Goal: Find specific page/section: Find specific page/section

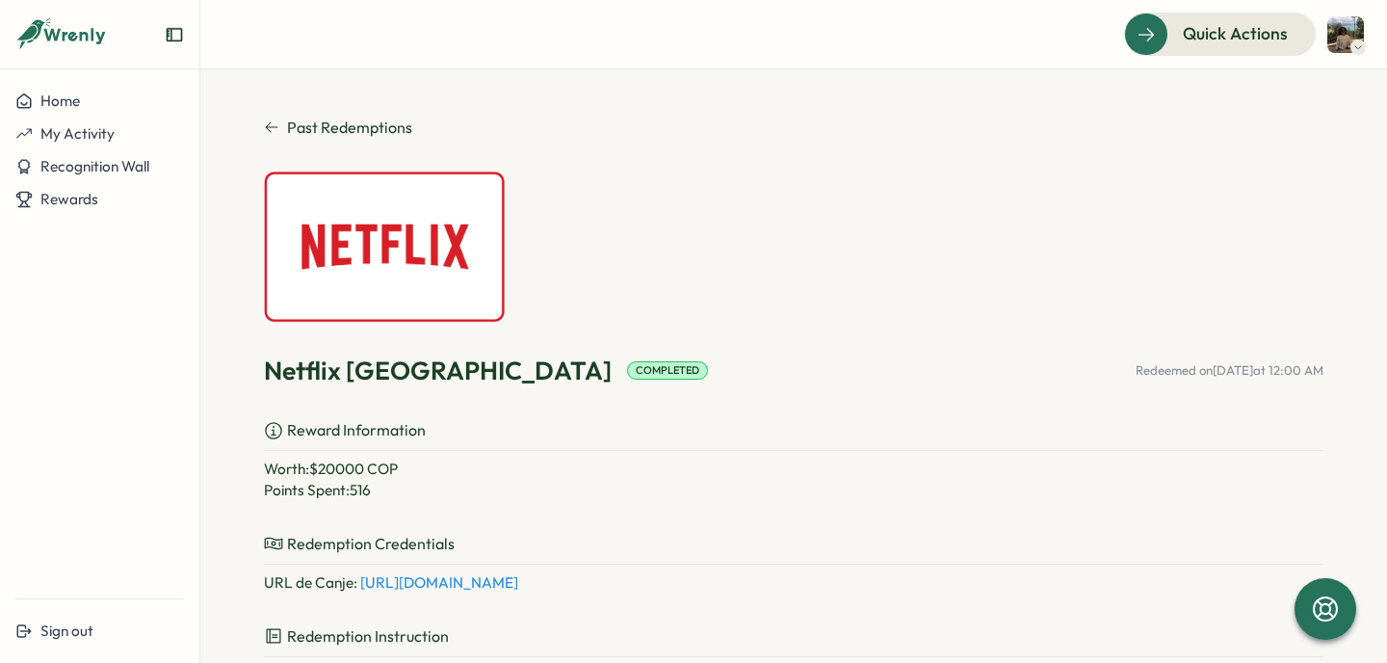
scroll to position [78, 0]
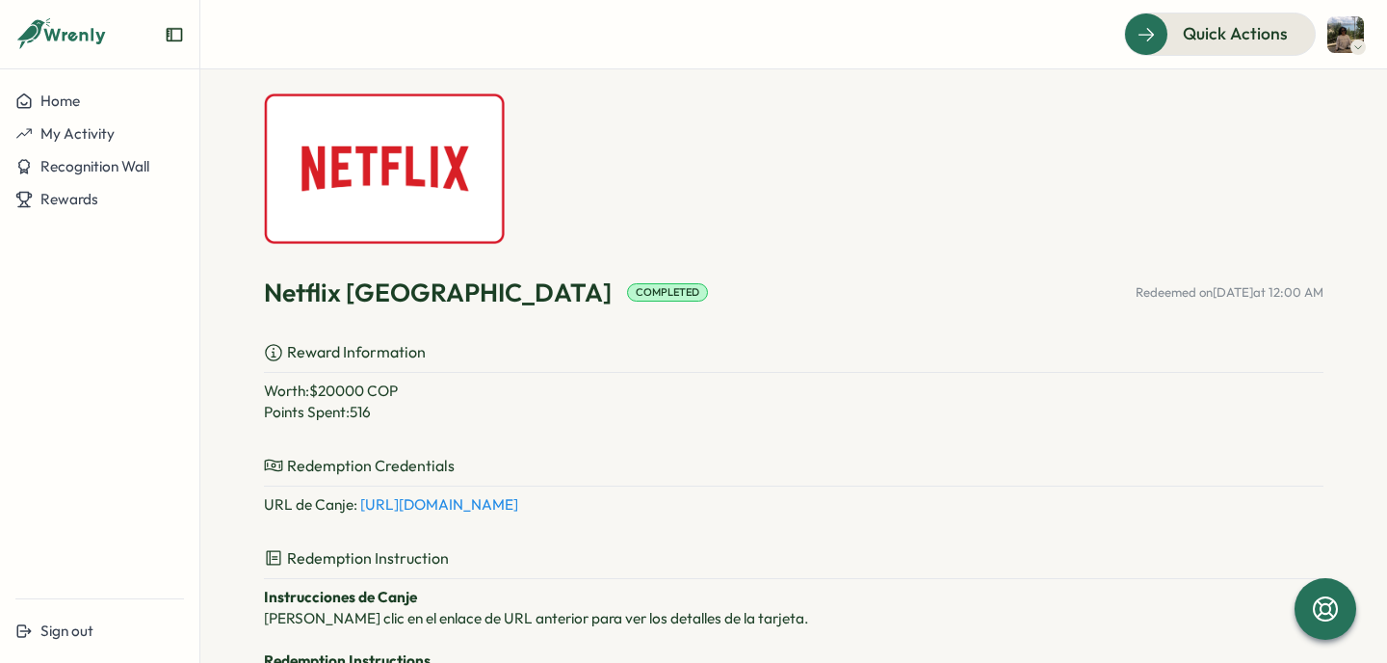
click at [88, 41] on icon at bounding box center [61, 34] width 92 height 33
click at [58, 30] on icon at bounding box center [76, 36] width 64 height 16
click at [29, 122] on button "My Activity" at bounding box center [99, 134] width 199 height 33
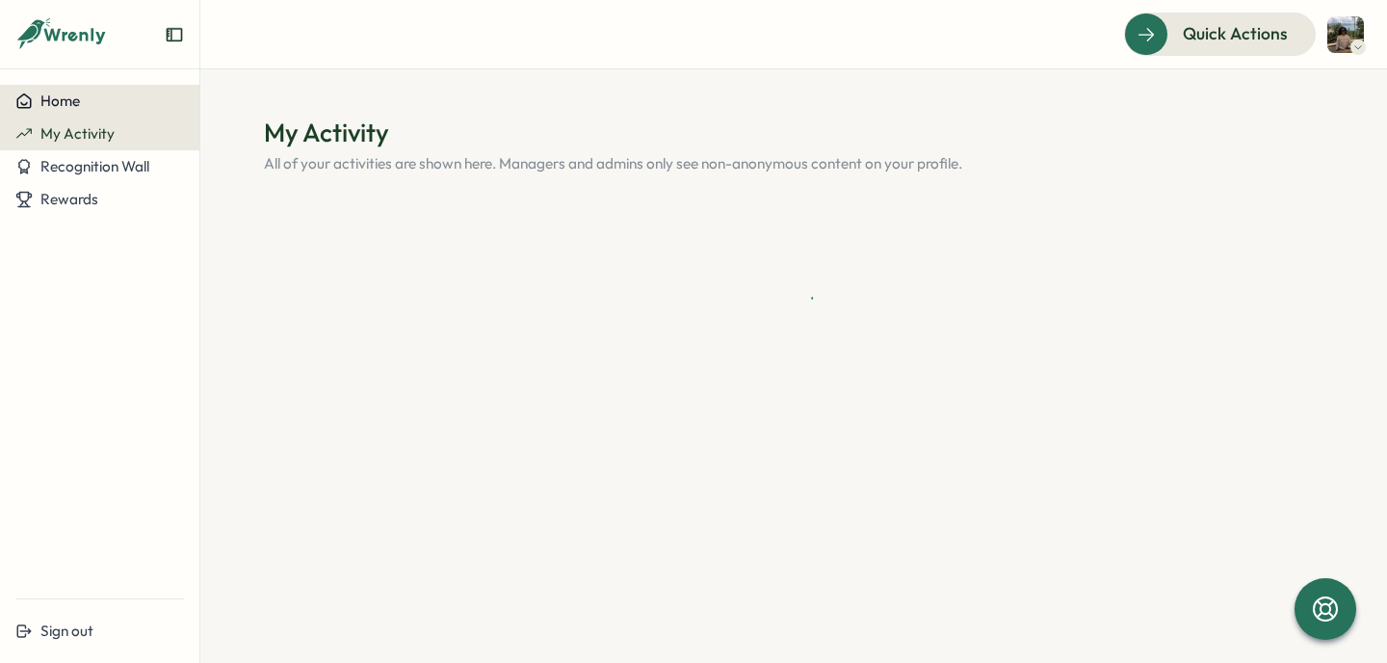
click at [47, 100] on span "Home" at bounding box center [59, 101] width 39 height 18
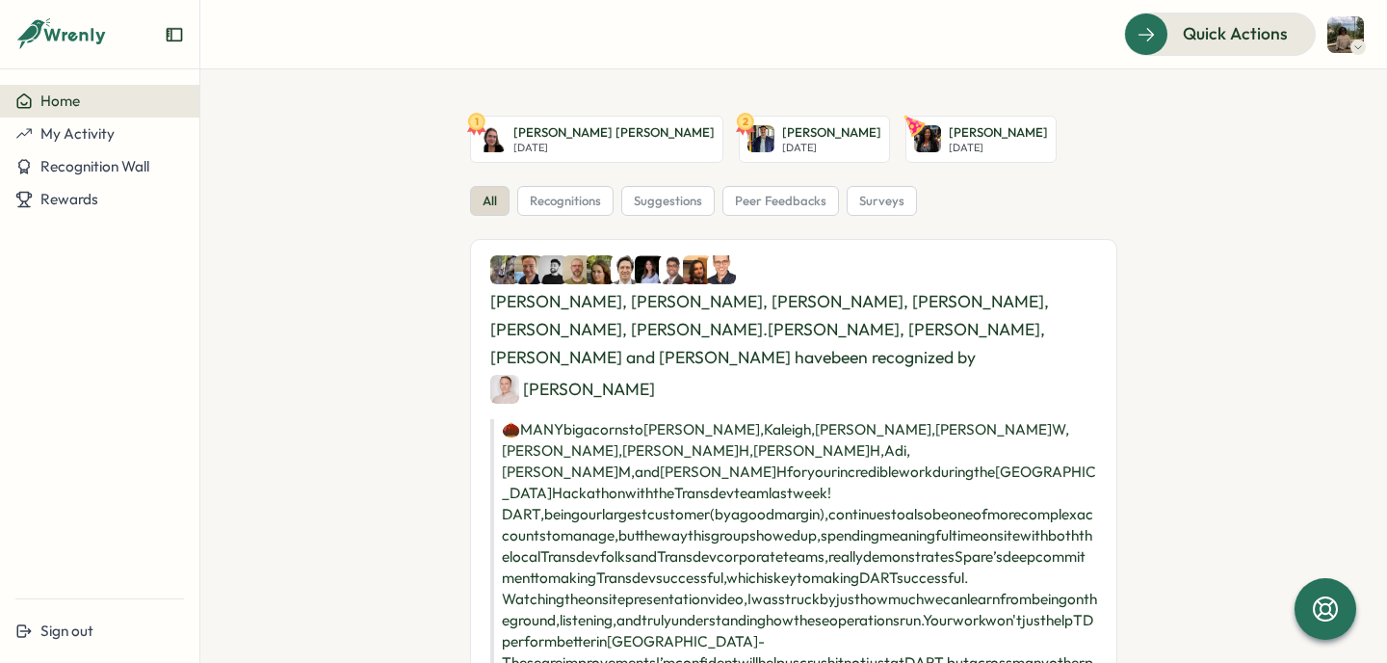
click at [43, 37] on icon at bounding box center [61, 34] width 92 height 33
click at [92, 164] on span "Recognition Wall" at bounding box center [94, 166] width 109 height 18
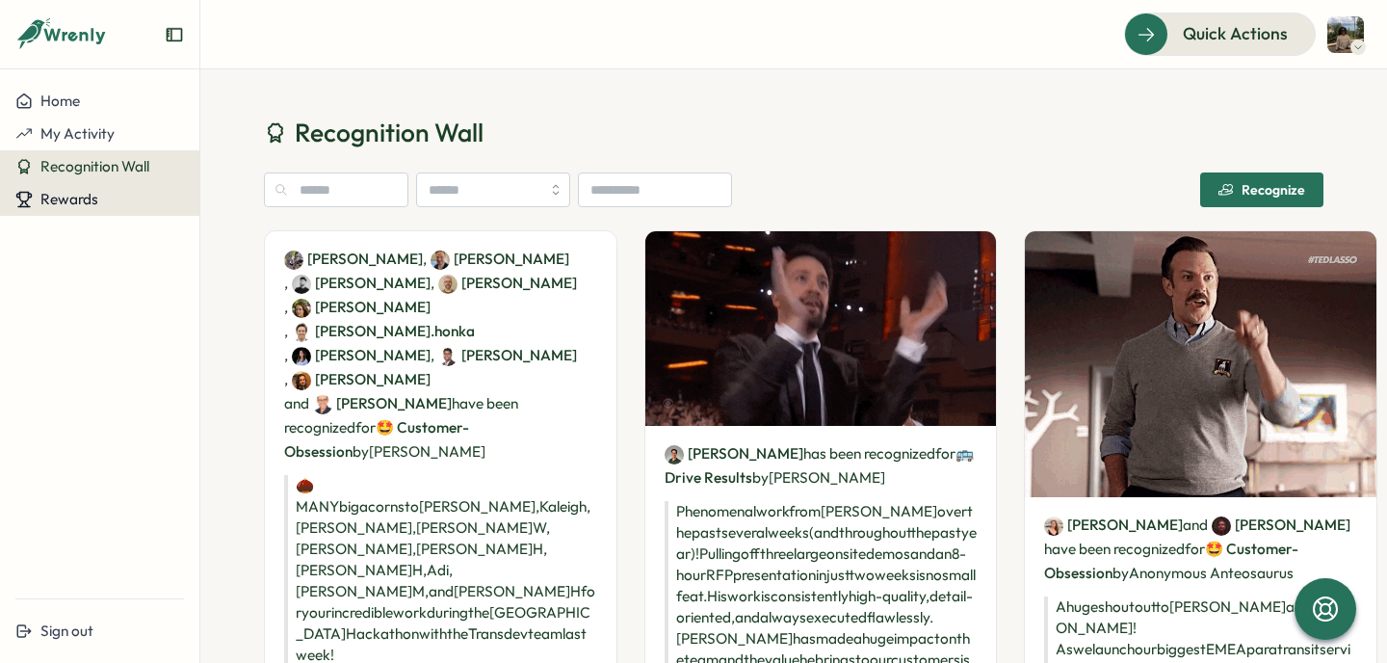
click at [78, 199] on span "Rewards" at bounding box center [69, 199] width 58 height 18
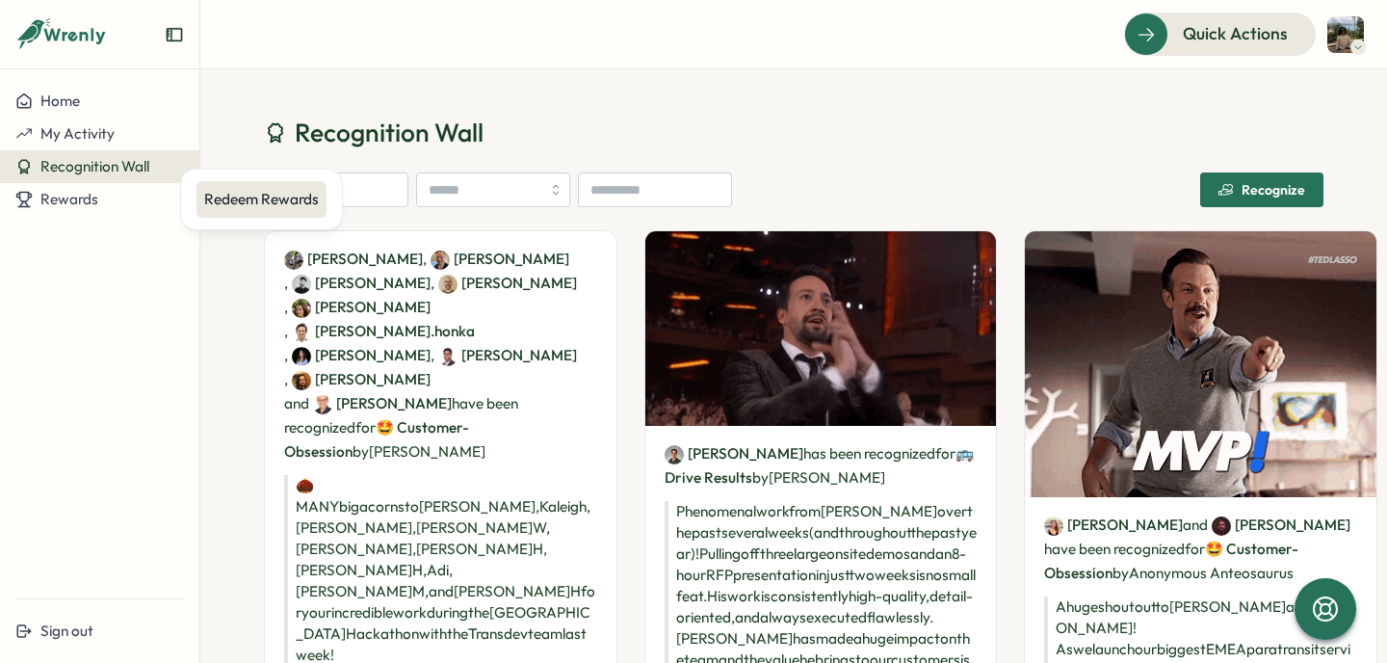
click at [208, 189] on div "Redeem Rewards" at bounding box center [261, 199] width 115 height 21
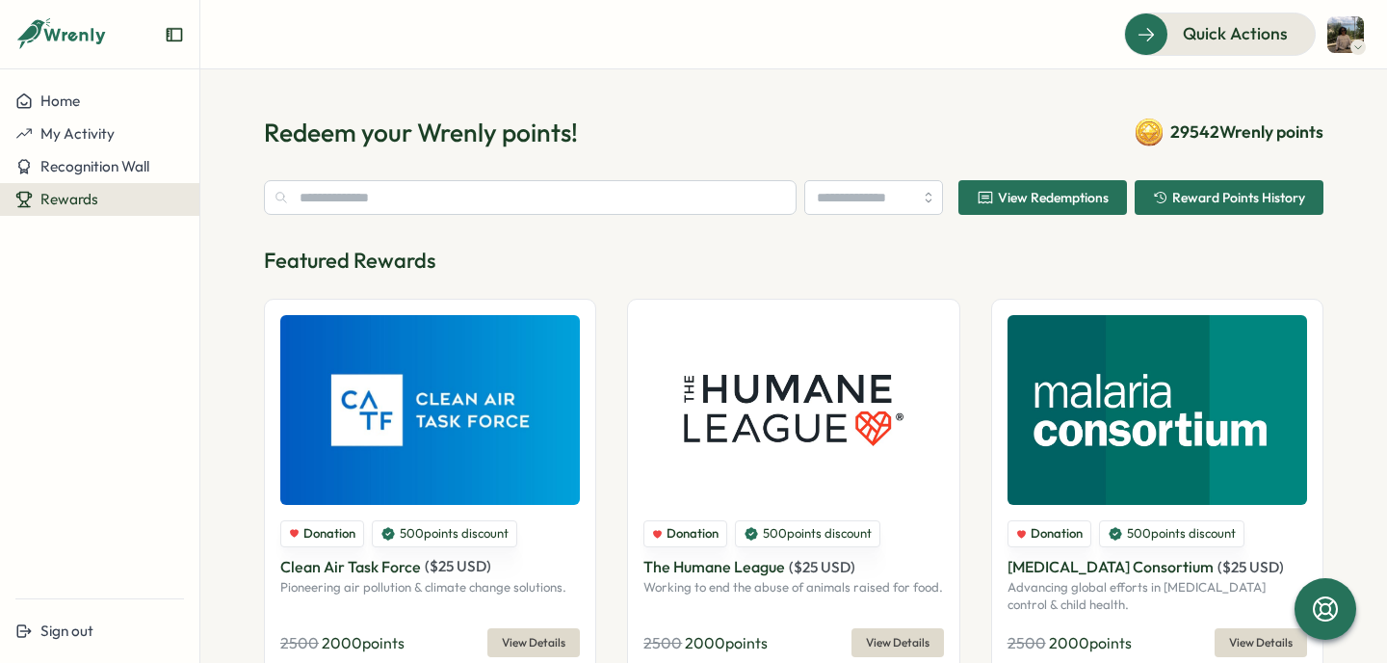
type input "********"
click at [918, 197] on button "button" at bounding box center [928, 197] width 21 height 21
type input "********"
